Goal: Task Accomplishment & Management: Manage account settings

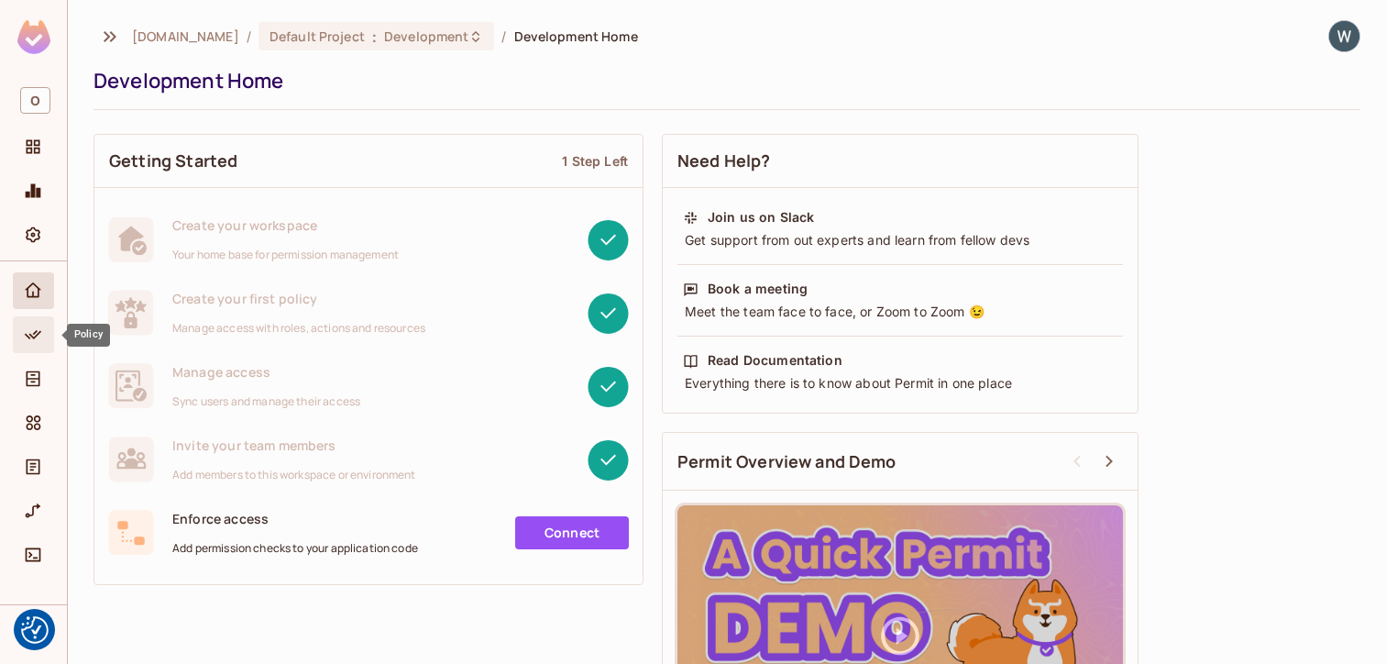
click at [38, 328] on icon "Policy" at bounding box center [33, 334] width 18 height 18
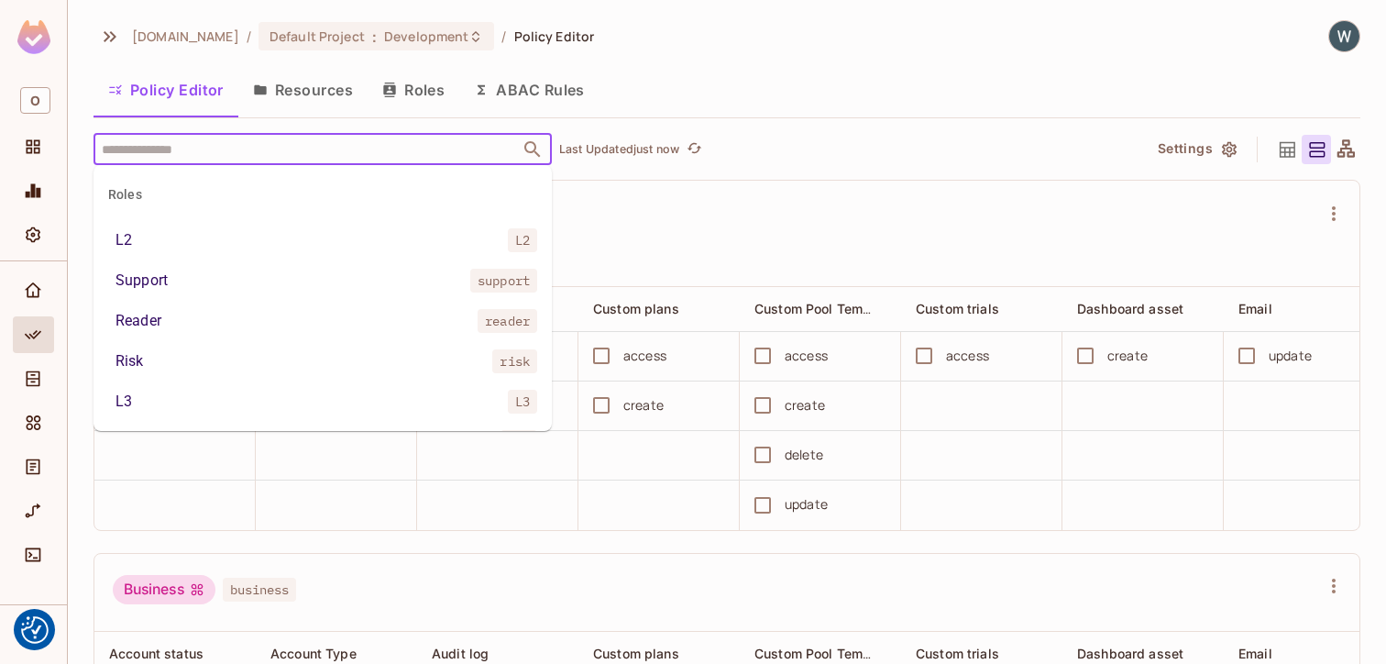
click at [326, 147] on input "text" at bounding box center [306, 149] width 419 height 32
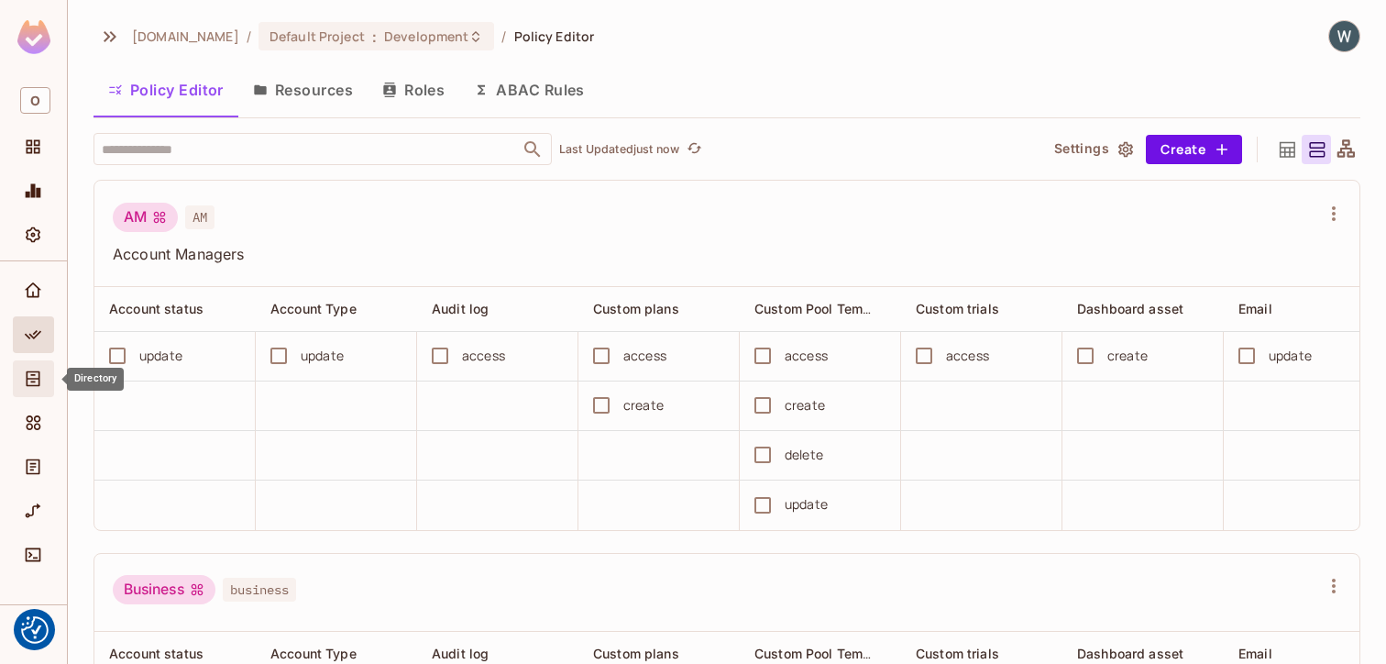
click at [21, 383] on div "Directory" at bounding box center [35, 379] width 31 height 22
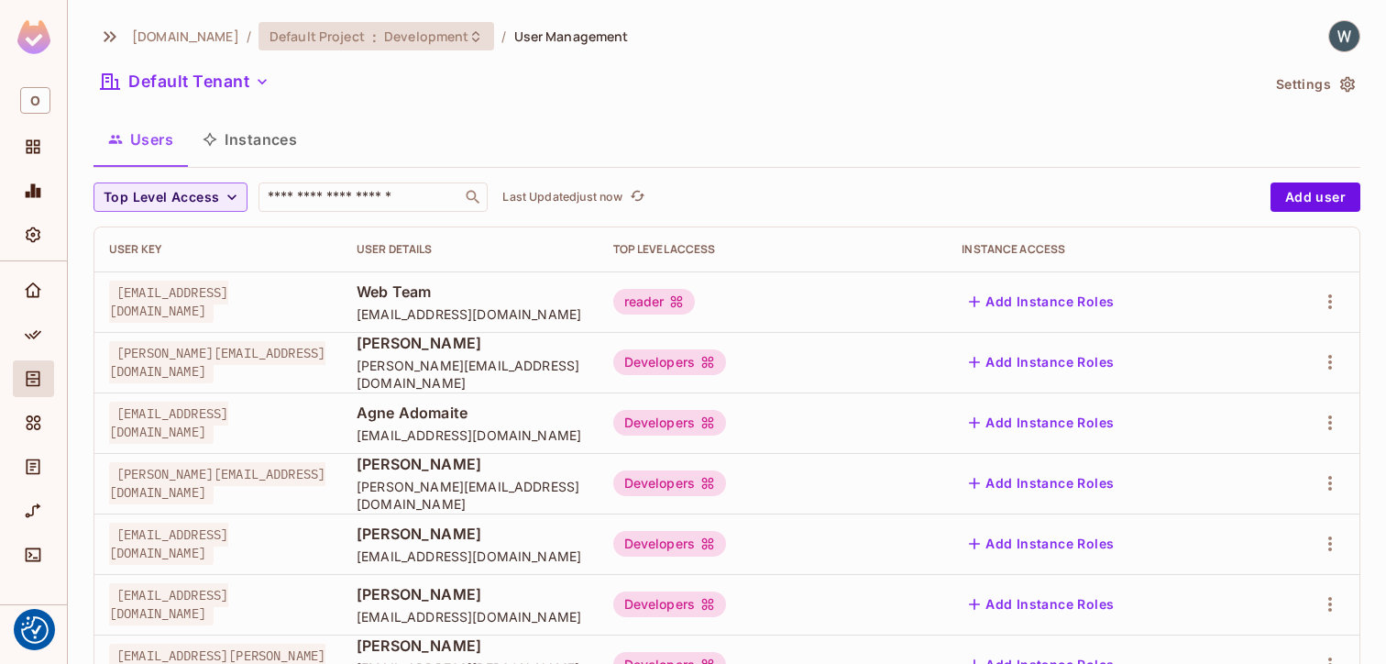
click at [319, 30] on span "Default Project" at bounding box center [316, 35] width 95 height 17
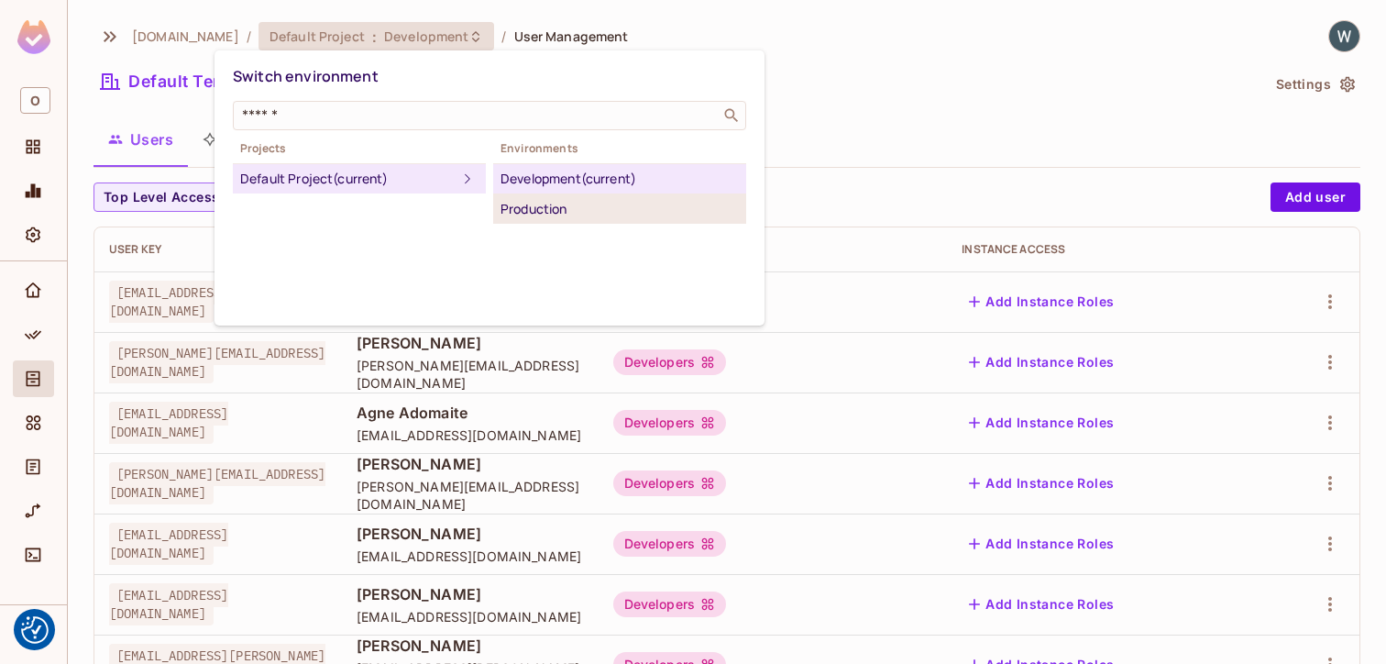
click at [520, 205] on div "Production" at bounding box center [619, 209] width 238 height 22
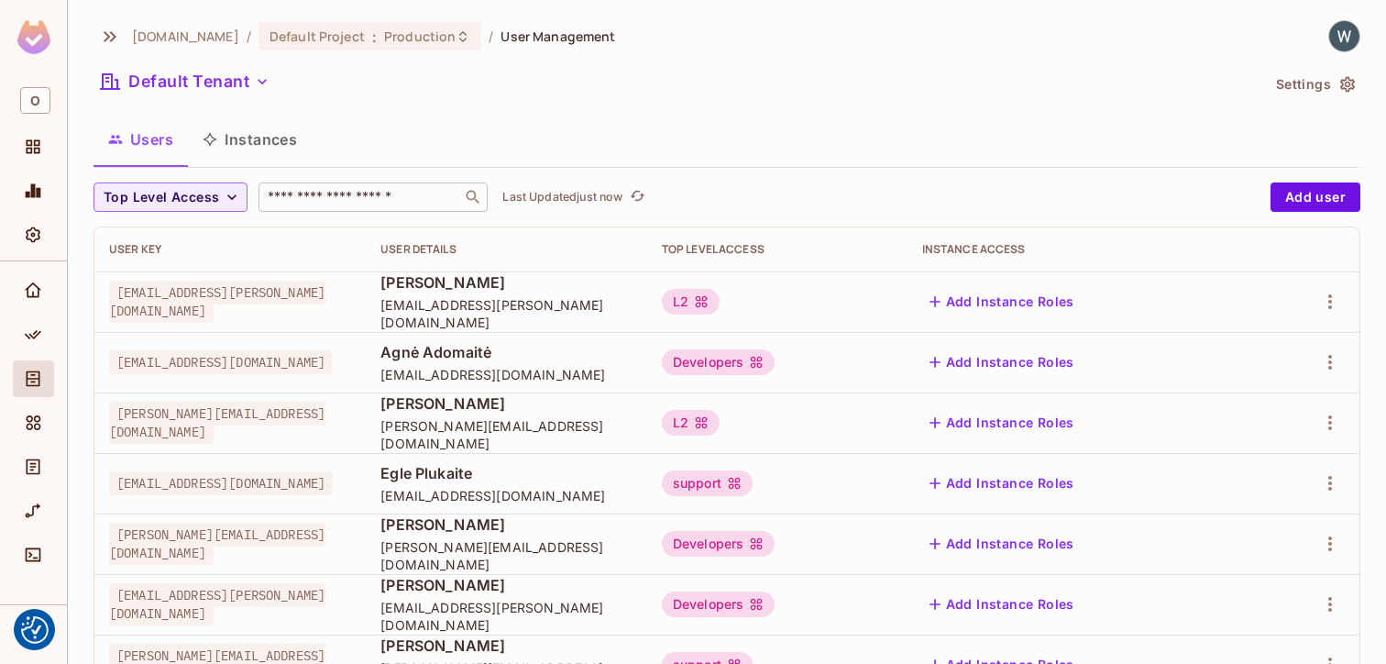
click at [309, 202] on input "text" at bounding box center [360, 197] width 192 height 18
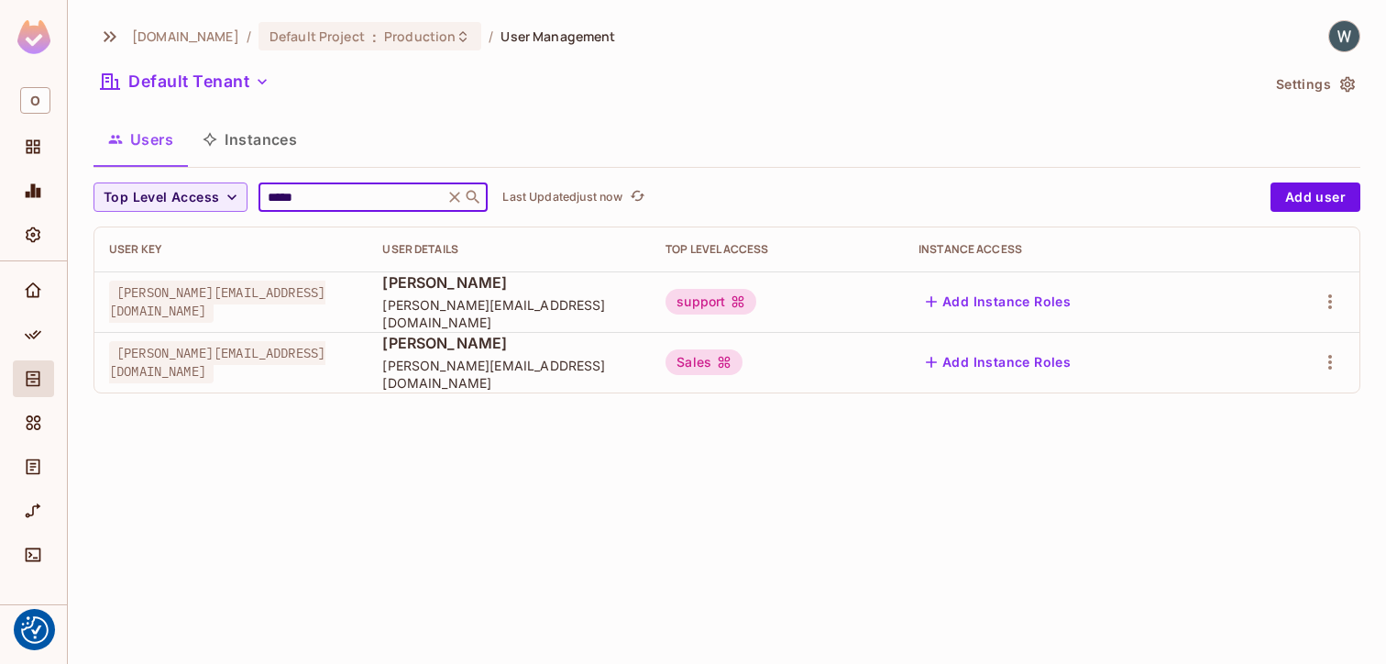
type input "*****"
click at [451, 195] on icon at bounding box center [455, 197] width 11 height 11
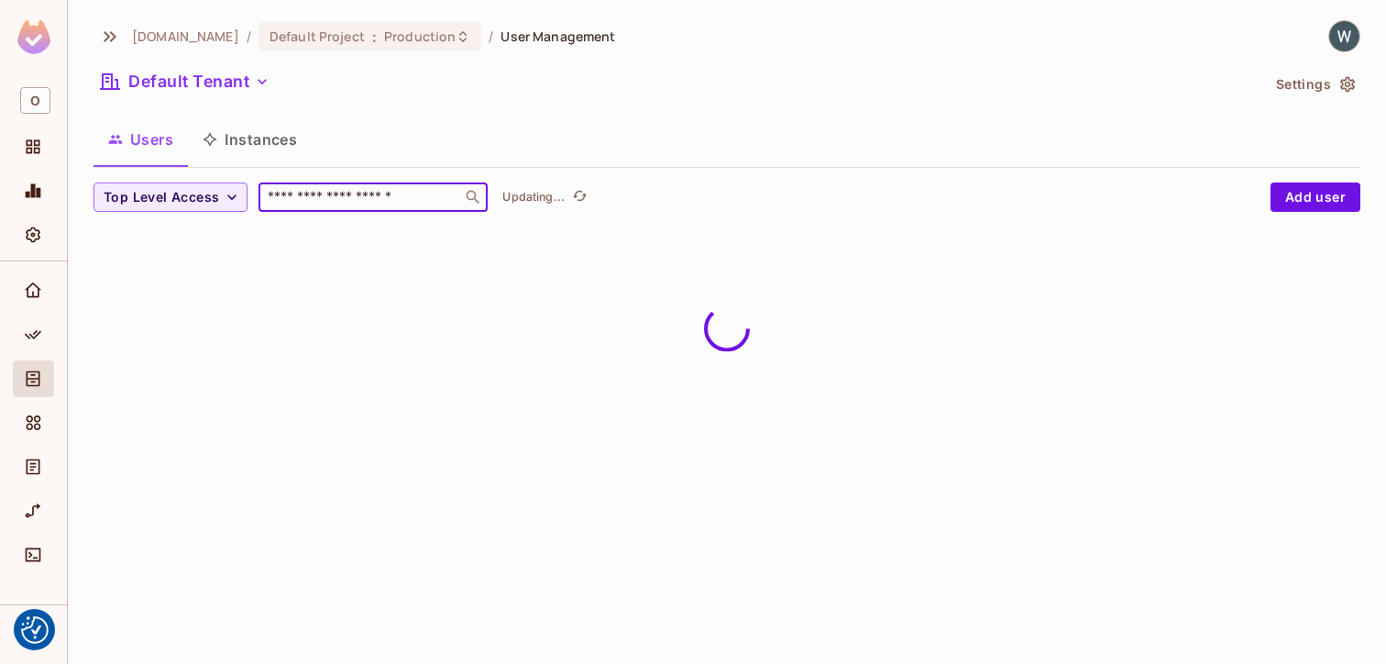
click at [349, 194] on input "text" at bounding box center [360, 197] width 192 height 18
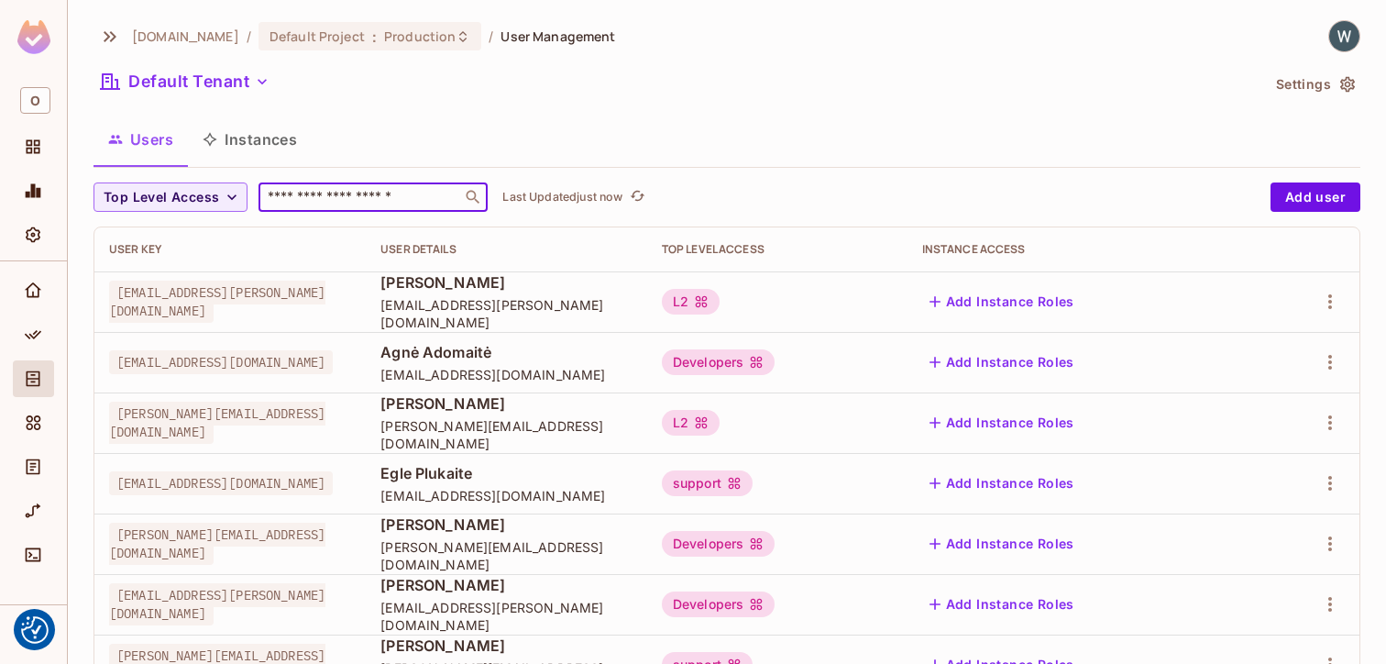
paste input "**********"
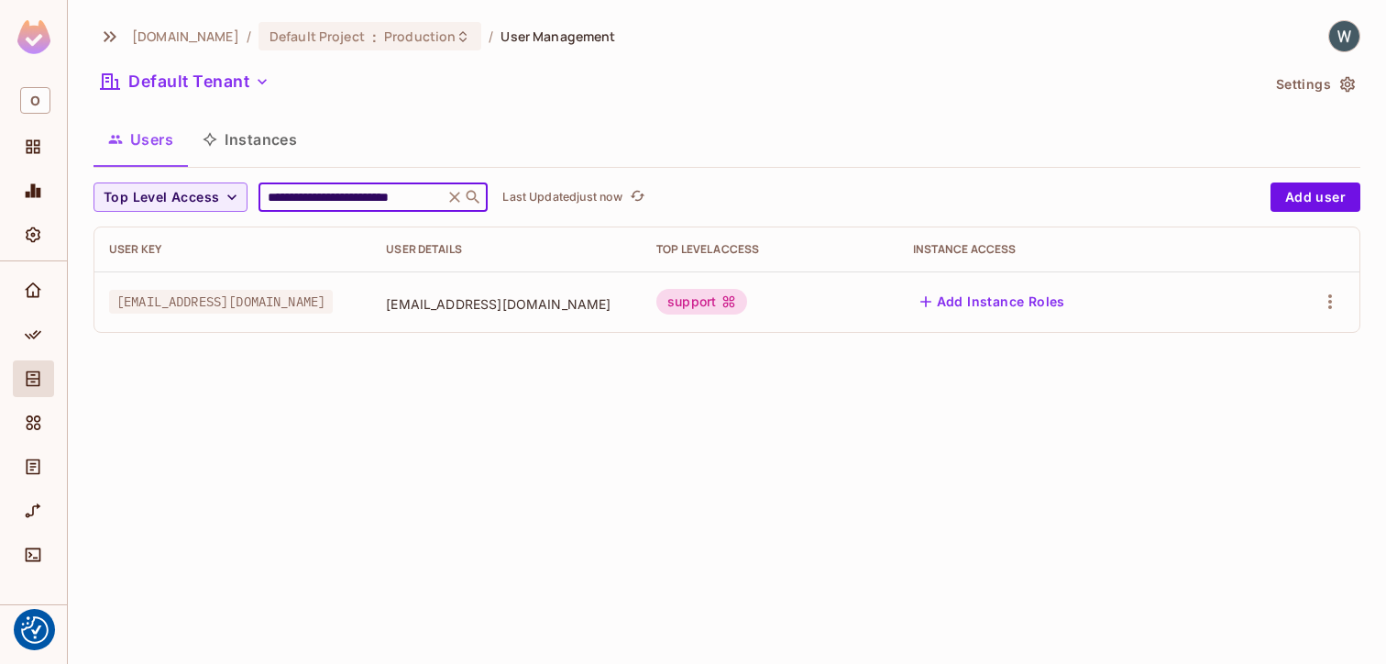
type input "**********"
click at [452, 196] on icon at bounding box center [455, 197] width 11 height 11
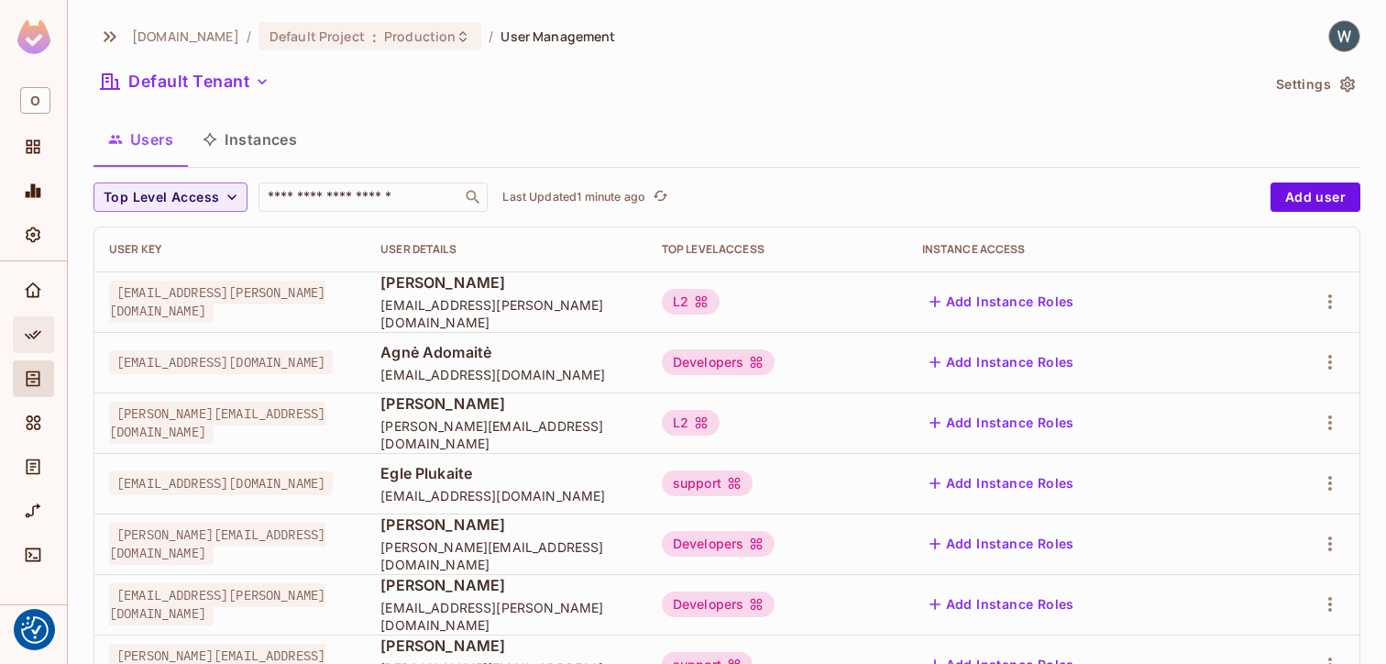
click at [38, 335] on icon "Policy" at bounding box center [33, 334] width 16 height 9
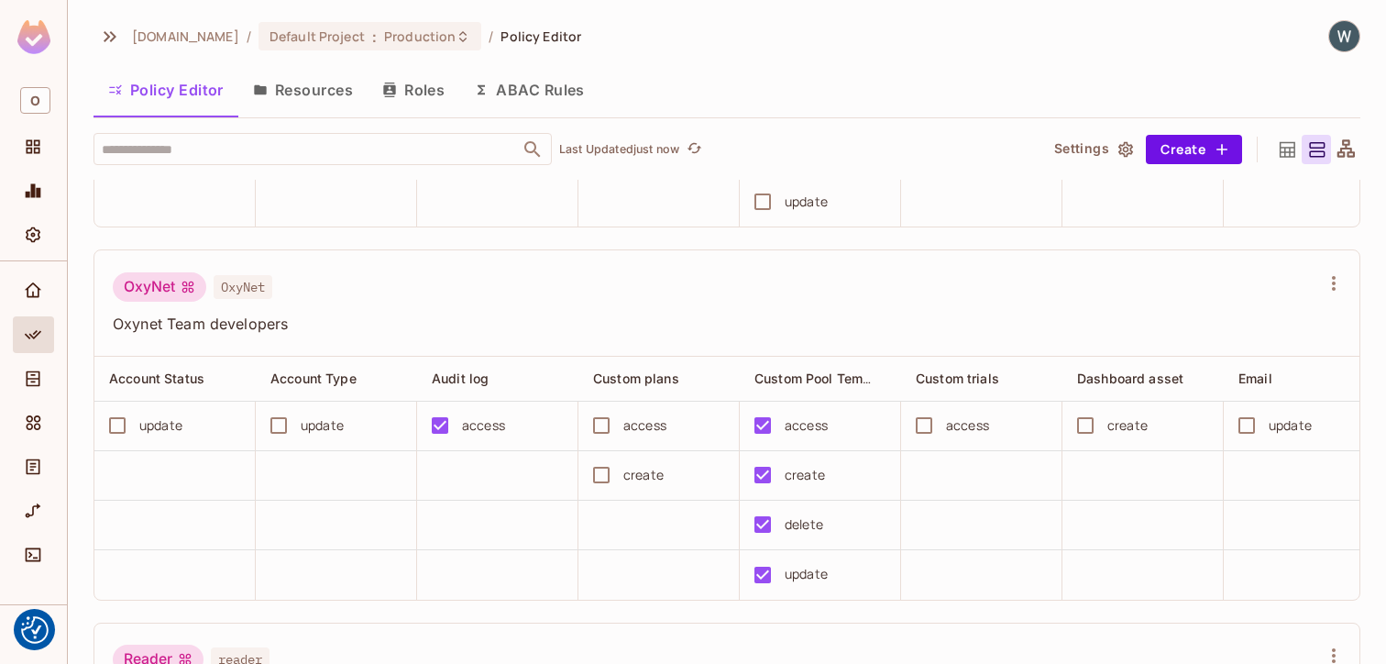
scroll to position [2141, 0]
click at [33, 377] on icon "Directory" at bounding box center [33, 378] width 18 height 18
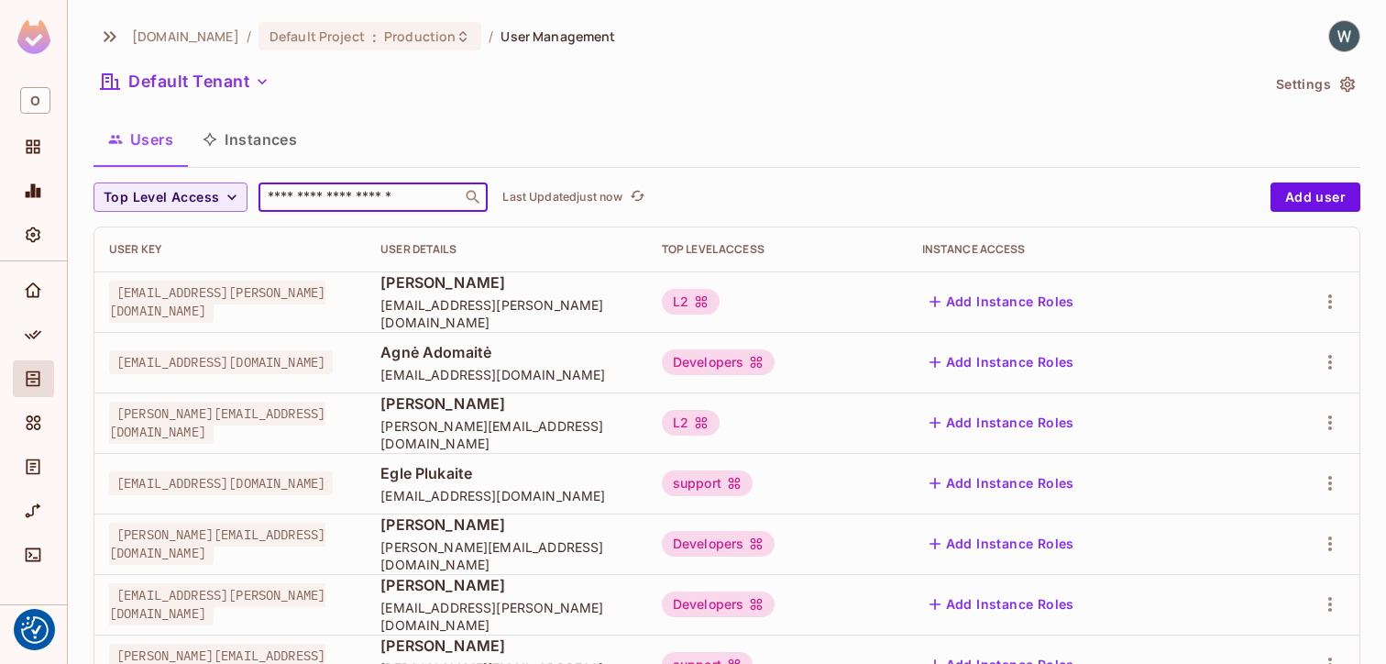
click at [297, 192] on input "text" at bounding box center [360, 197] width 192 height 18
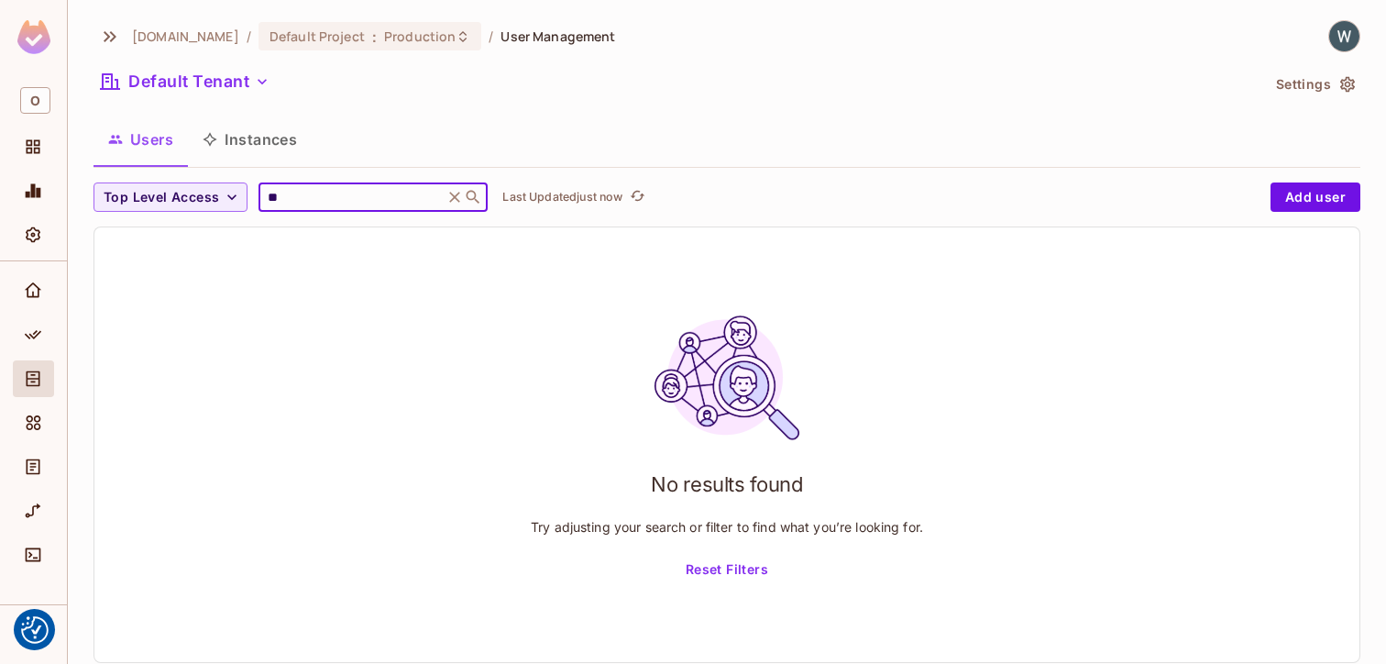
type input "*"
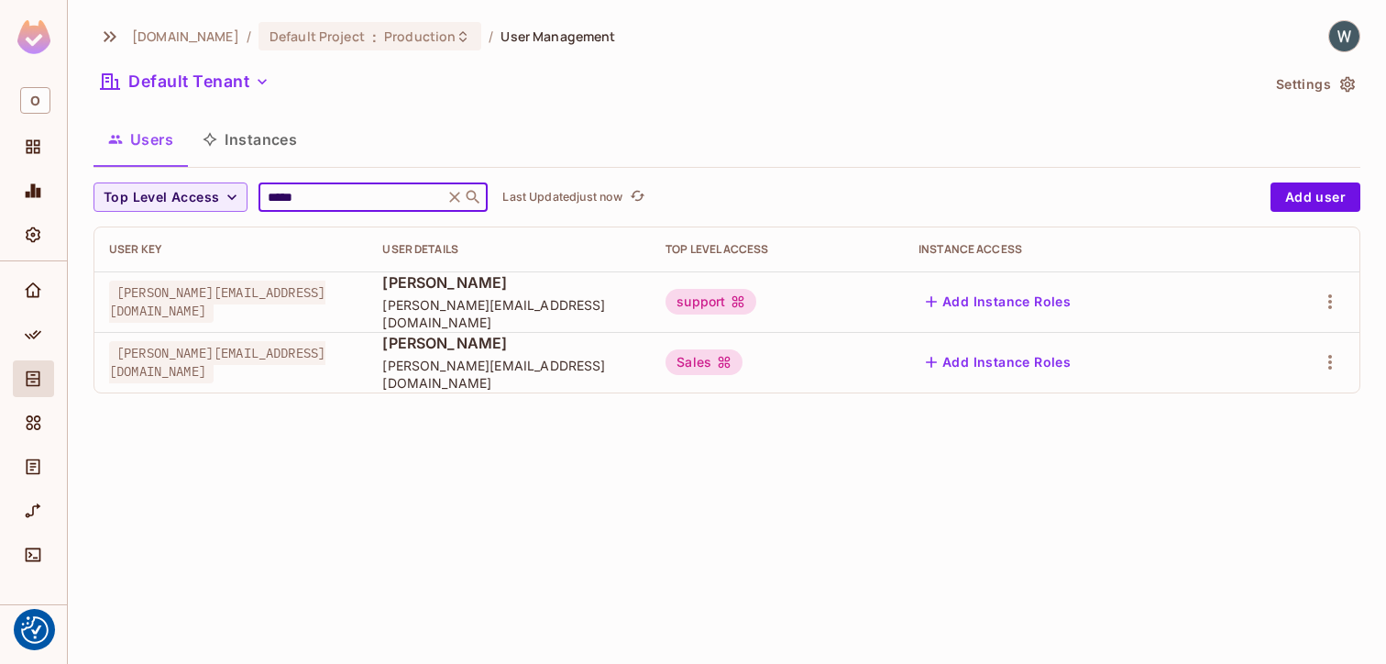
type input "*****"
click at [452, 205] on icon at bounding box center [454, 197] width 18 height 18
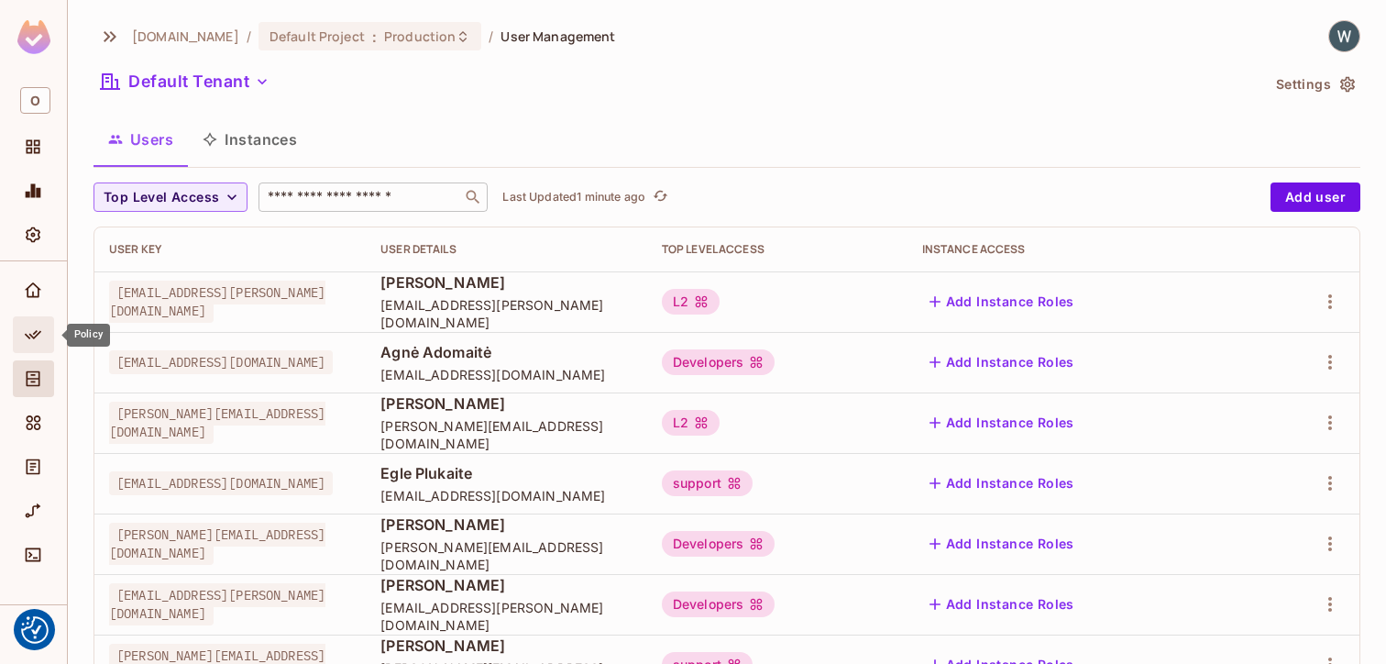
click at [37, 335] on icon "Policy" at bounding box center [33, 334] width 18 height 18
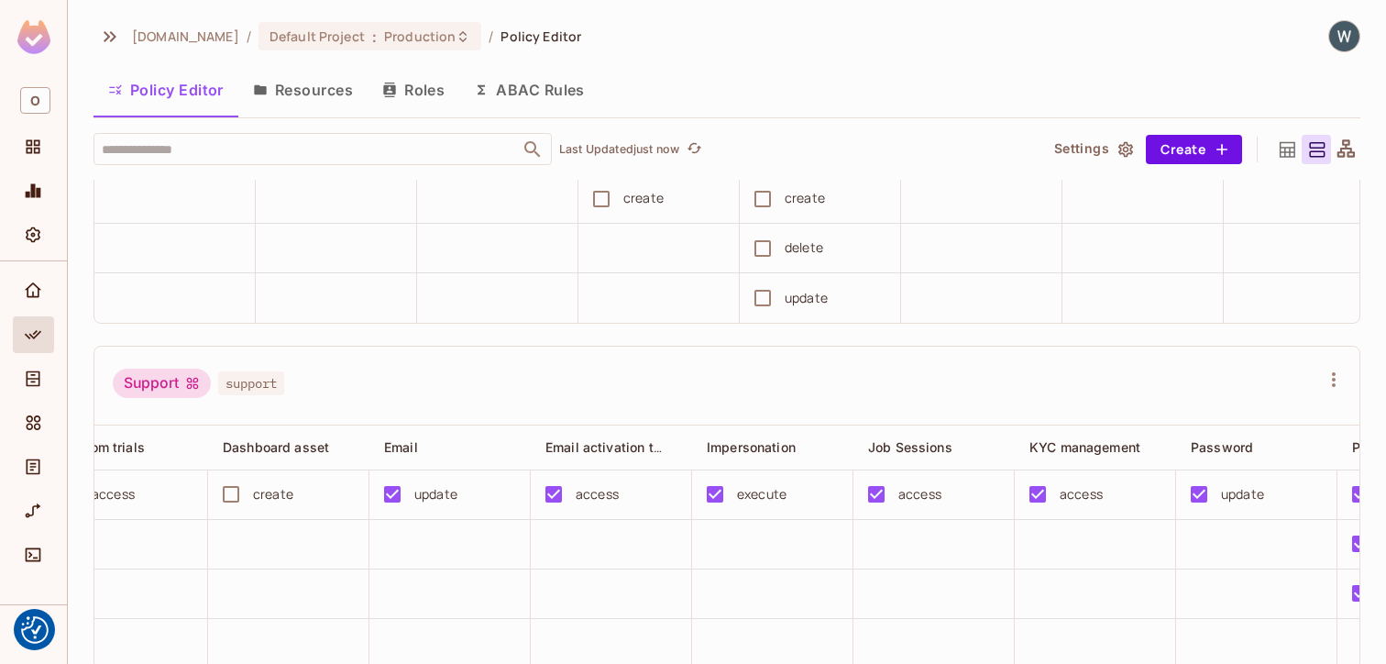
scroll to position [0, 866]
